Goal: Task Accomplishment & Management: Manage account settings

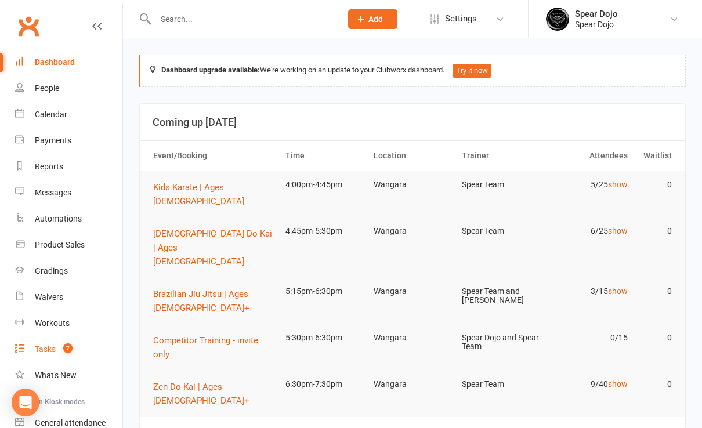
click at [42, 350] on div "Tasks" at bounding box center [45, 349] width 21 height 9
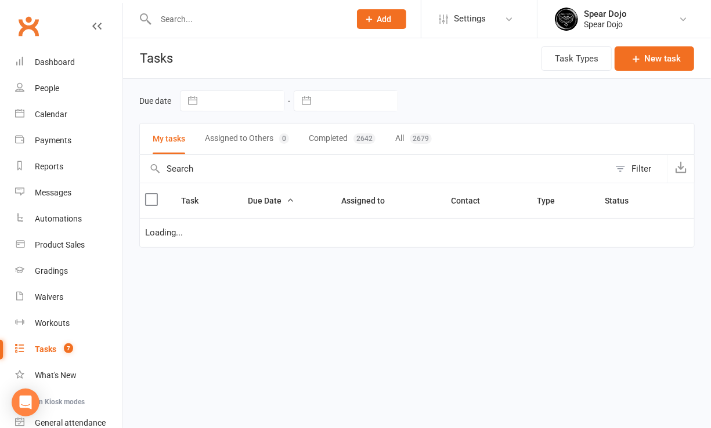
select select "started"
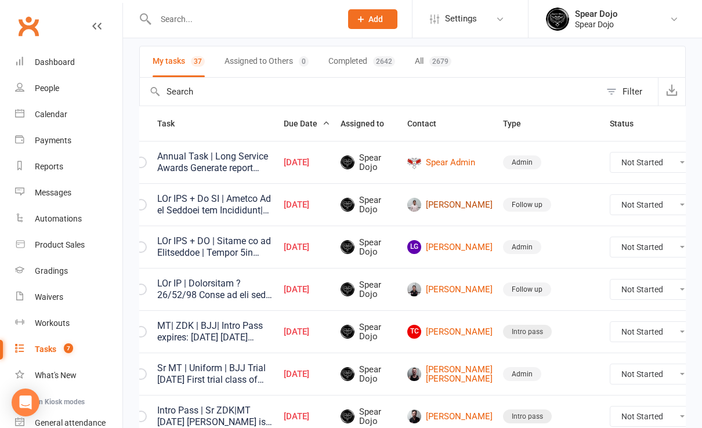
scroll to position [0, 37]
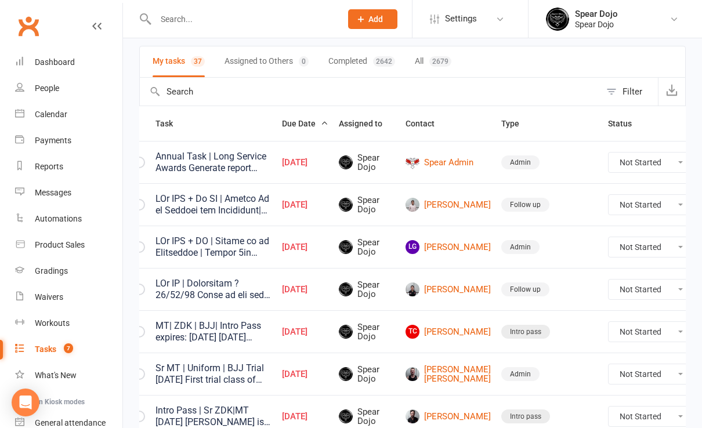
click at [701, 201] on icon at bounding box center [713, 205] width 12 height 12
click at [601, 252] on link "Edit" at bounding box center [613, 249] width 115 height 23
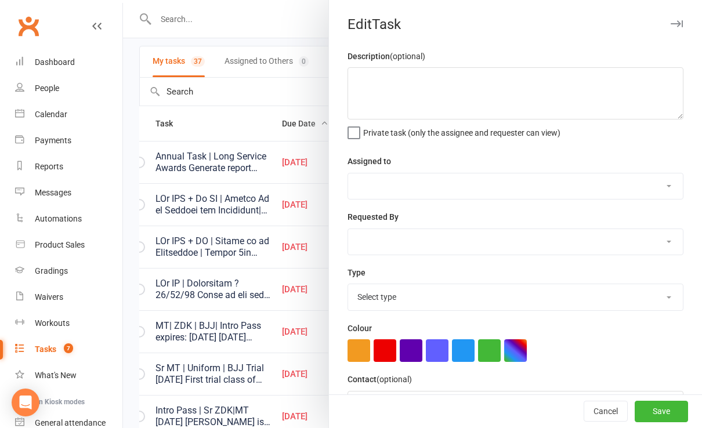
scroll to position [0, 28]
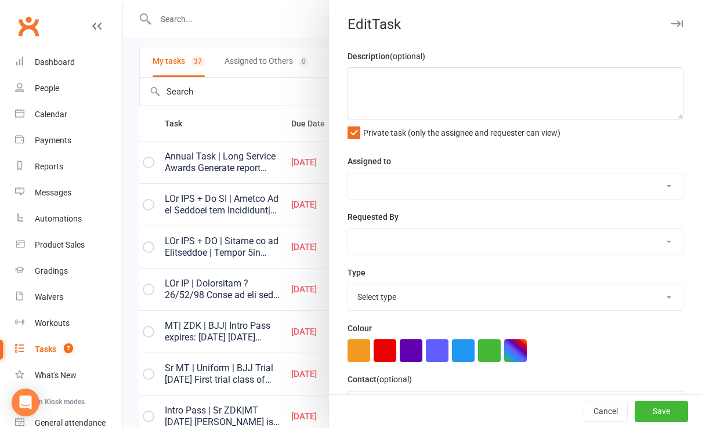
type textarea "PJr ZDK + Jr MT | Follow Up on Joining and Membership| Joining expires: [DATE] …"
select select "43986"
type input "[DATE]"
type input "4:30pm"
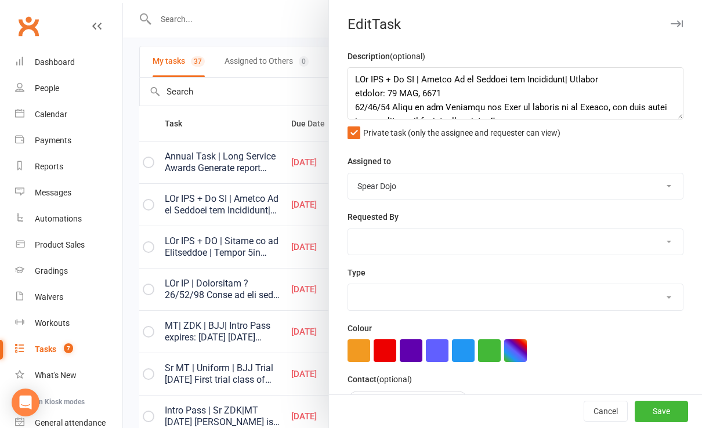
select select "19887"
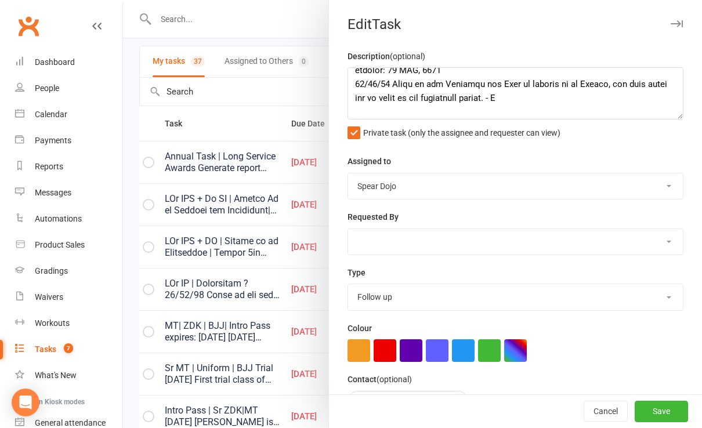
click at [274, 124] on div at bounding box center [412, 214] width 579 height 428
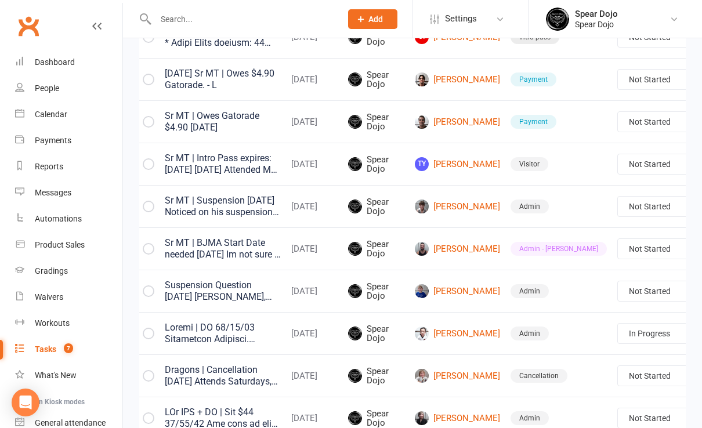
scroll to position [0, 37]
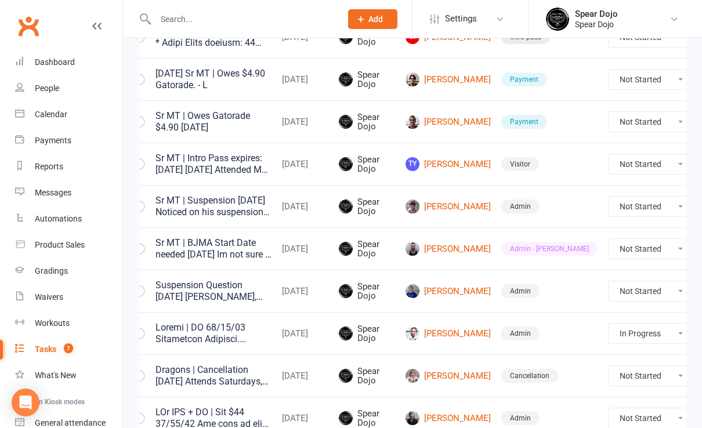
click at [701, 289] on icon at bounding box center [713, 291] width 12 height 12
click at [605, 332] on link "Edit" at bounding box center [613, 333] width 115 height 23
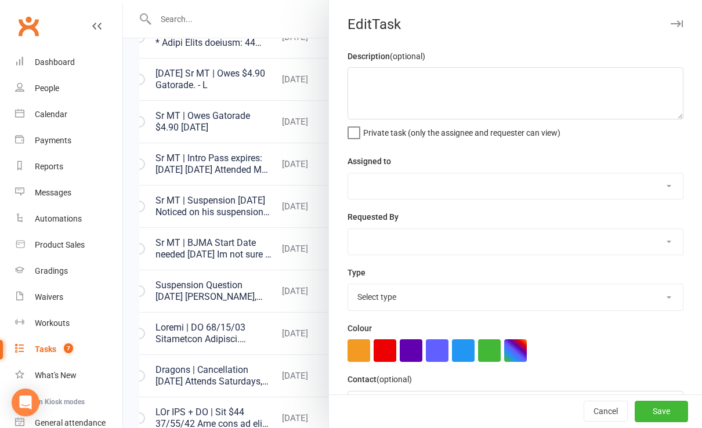
scroll to position [0, 28]
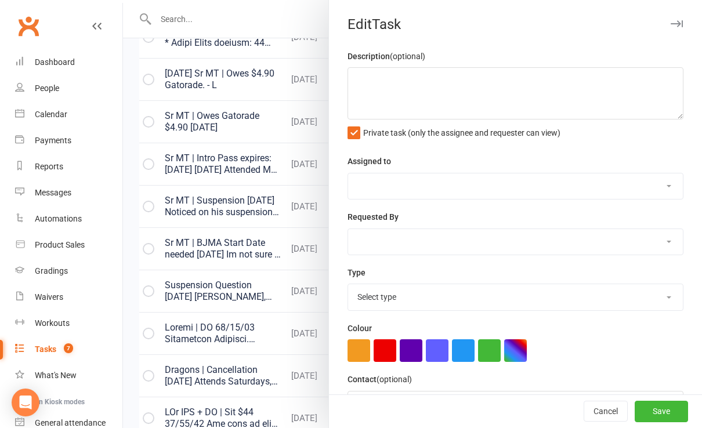
type textarea "Suspension Question [DATE] [PERSON_NAME], Yes that is correct, make sure to inf…"
select select "43986"
type input "[DATE]"
type input "8:00am"
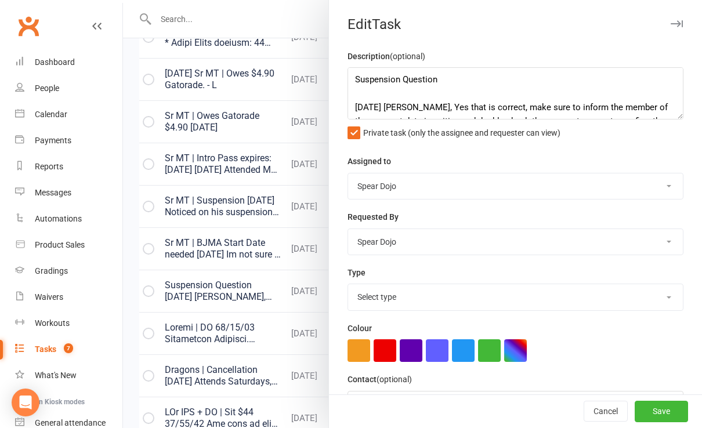
select select "19839"
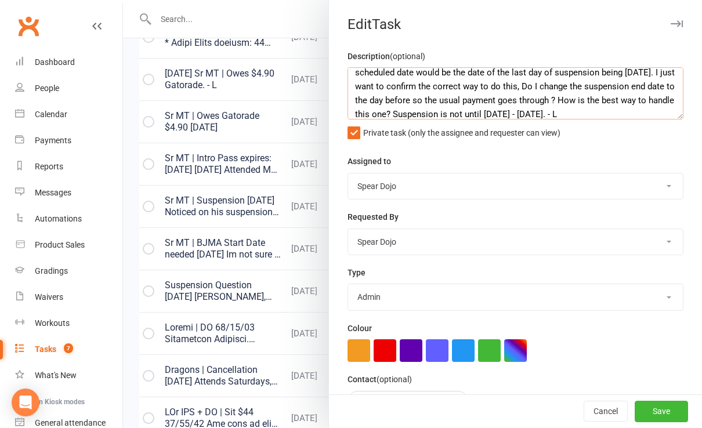
scroll to position [139, 0]
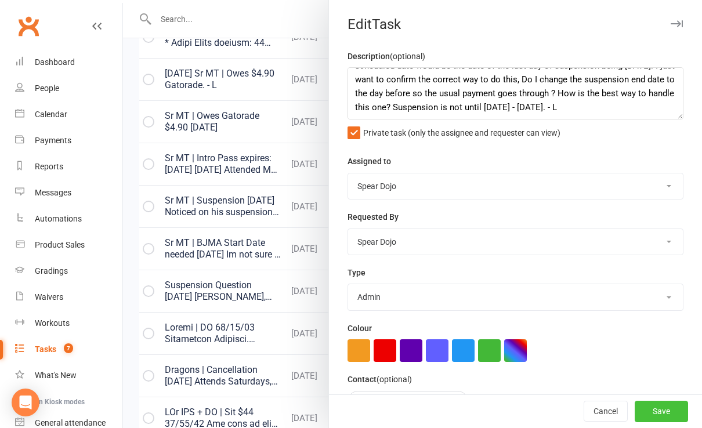
click at [650, 408] on button "Save" at bounding box center [661, 411] width 53 height 21
select select "started"
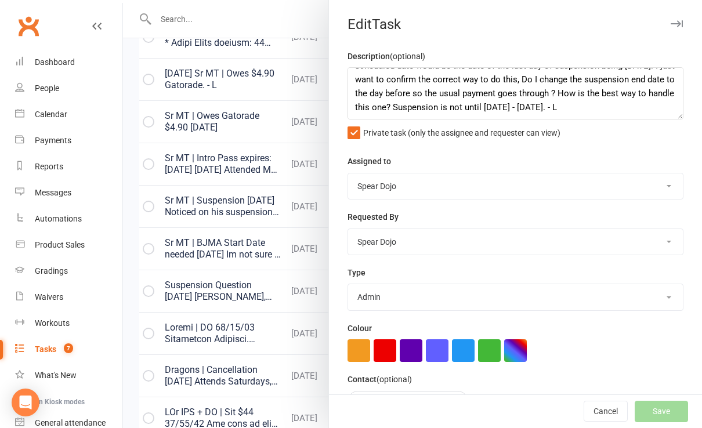
select select "started"
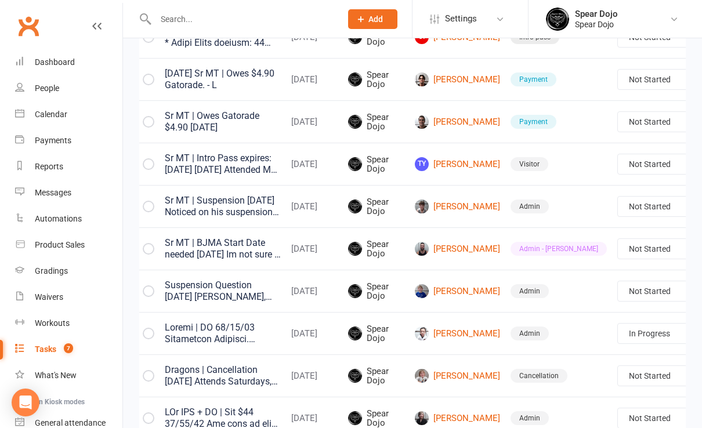
select select "started"
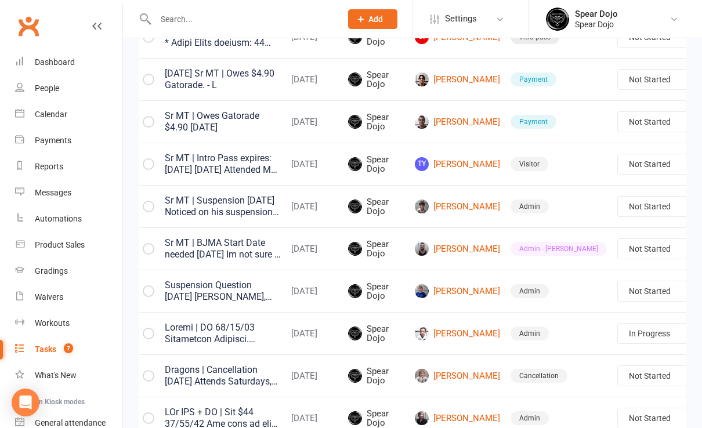
select select "started"
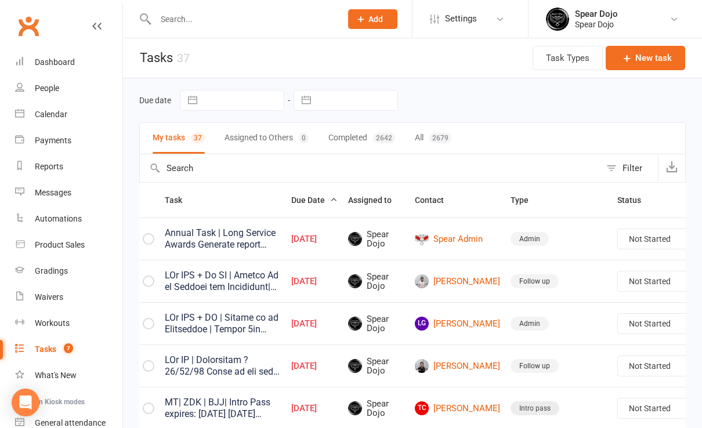
scroll to position [0, 0]
click at [68, 60] on div "Dashboard" at bounding box center [55, 61] width 40 height 9
